Goal: Navigation & Orientation: Find specific page/section

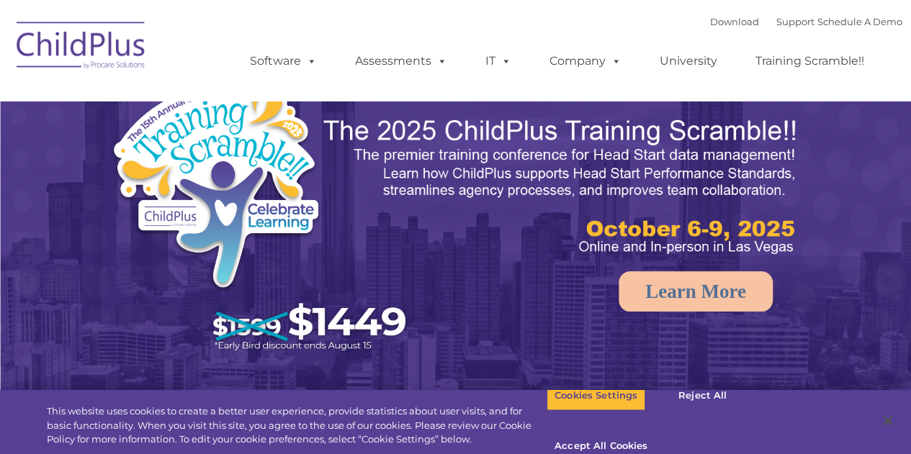
select select "MEDIUM"
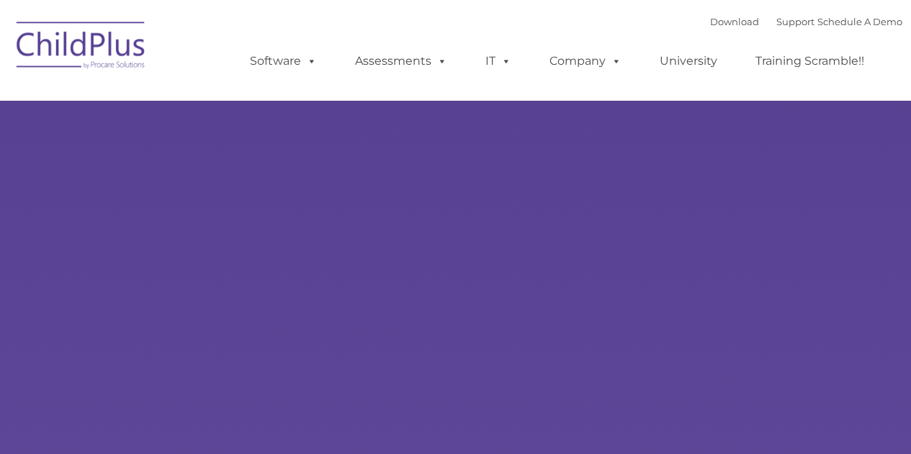
type input ""
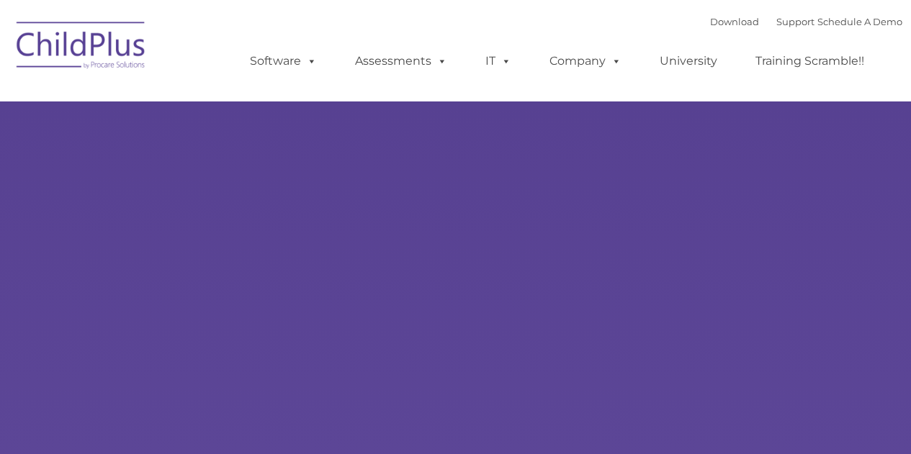
select select "MEDIUM"
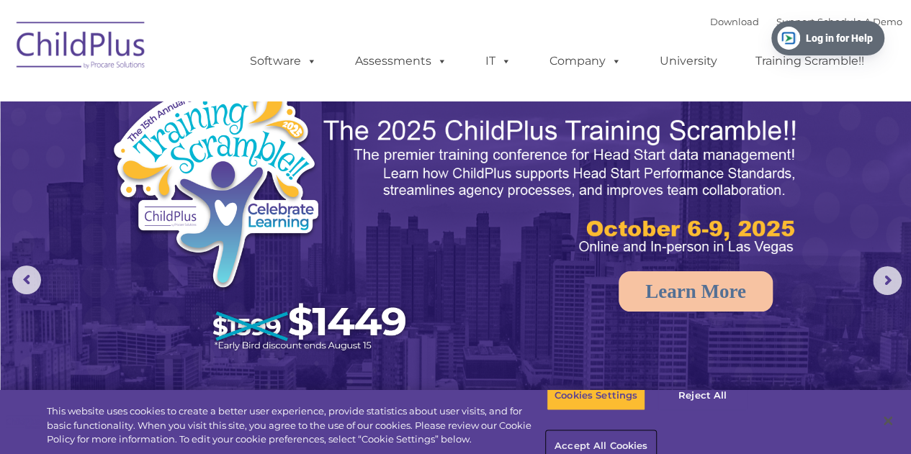
click at [655, 432] on button "Accept All Cookies" at bounding box center [601, 447] width 109 height 30
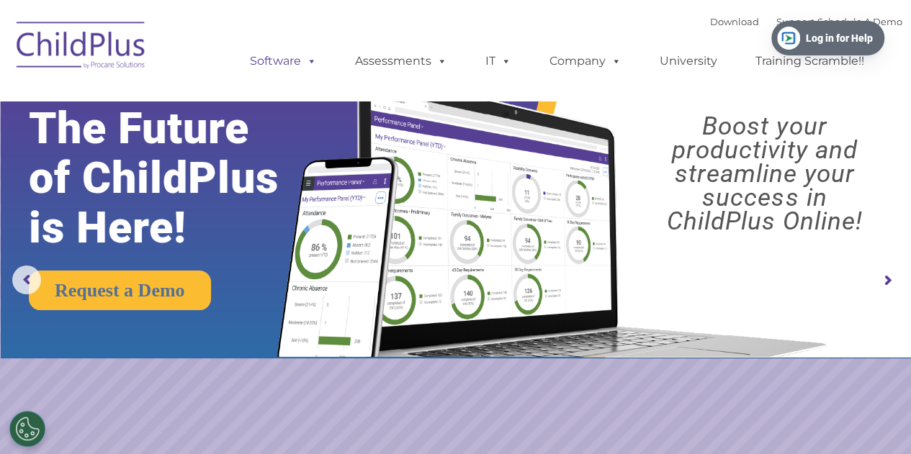
click at [292, 60] on link "Software" at bounding box center [283, 61] width 96 height 29
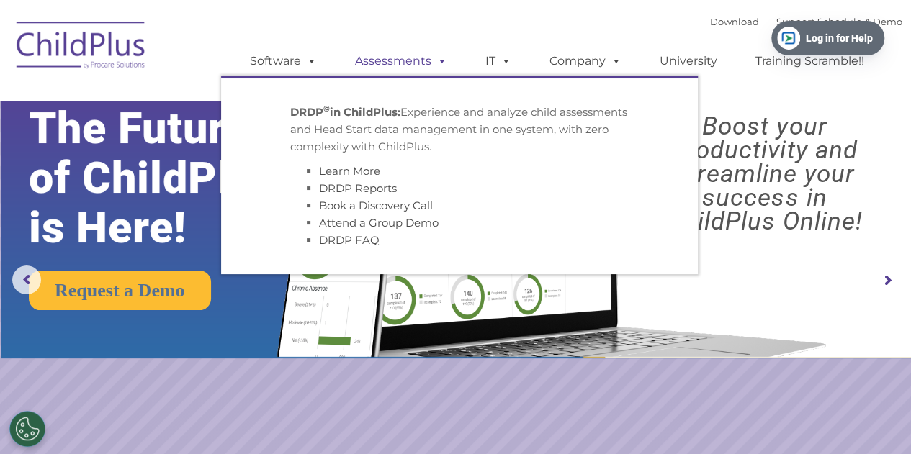
click at [397, 64] on link "Assessments" at bounding box center [401, 61] width 121 height 29
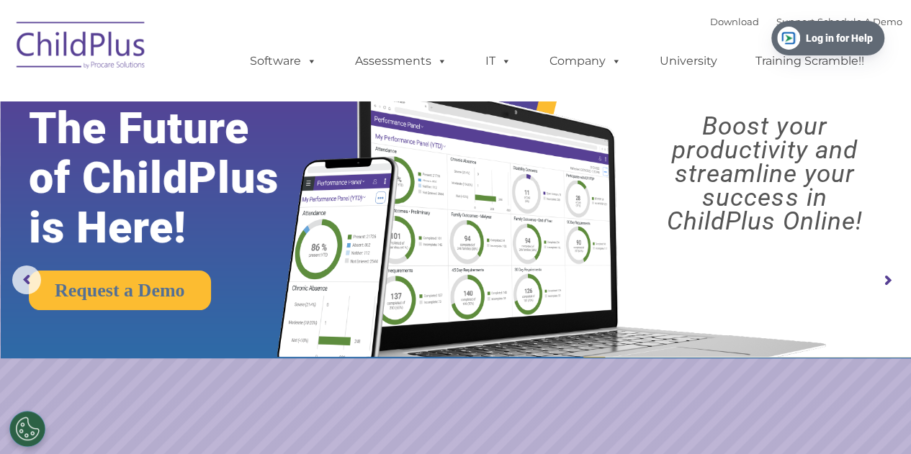
click at [94, 52] on img at bounding box center [81, 48] width 144 height 72
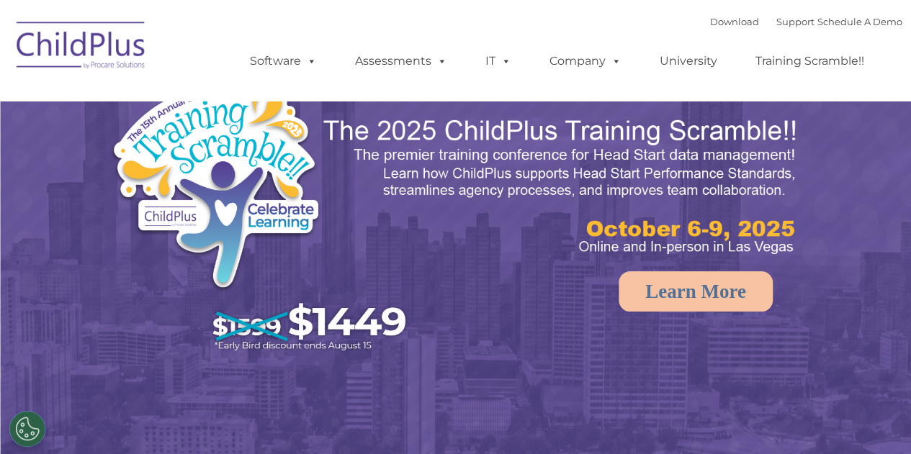
select select "MEDIUM"
